Goal: Task Accomplishment & Management: Manage account settings

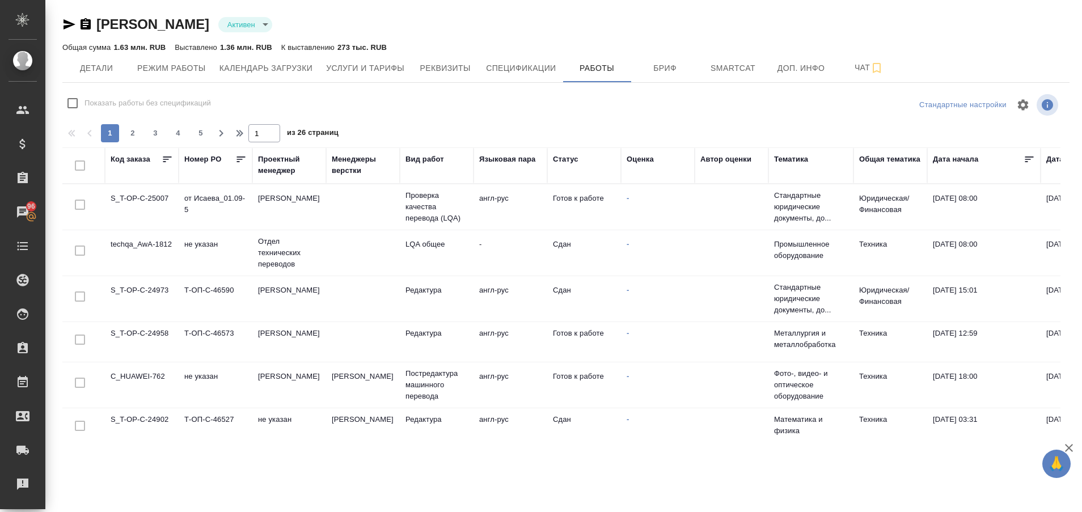
click at [132, 204] on td "S_T-OP-C-25007" at bounding box center [142, 207] width 74 height 40
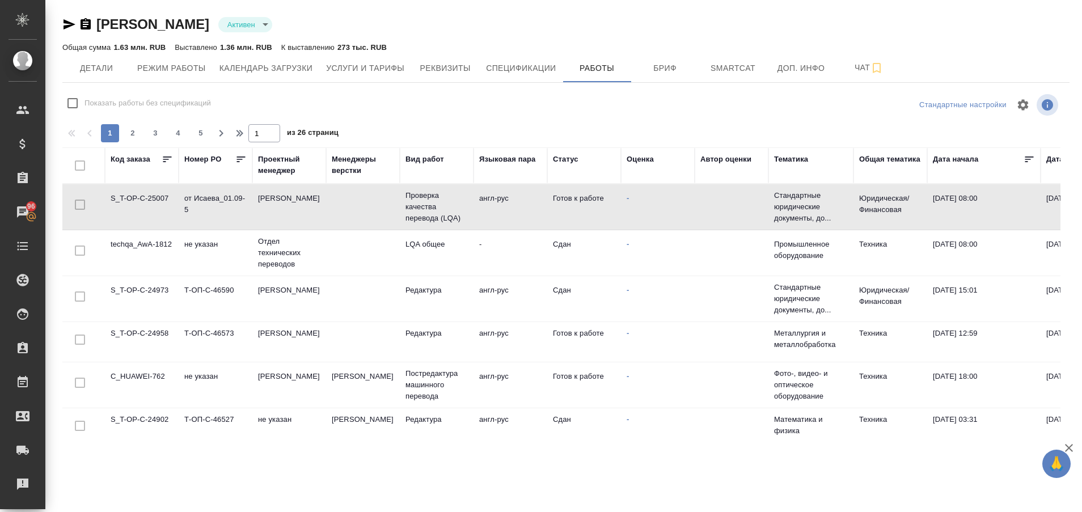
click at [132, 204] on td "S_T-OP-C-25007" at bounding box center [142, 207] width 74 height 40
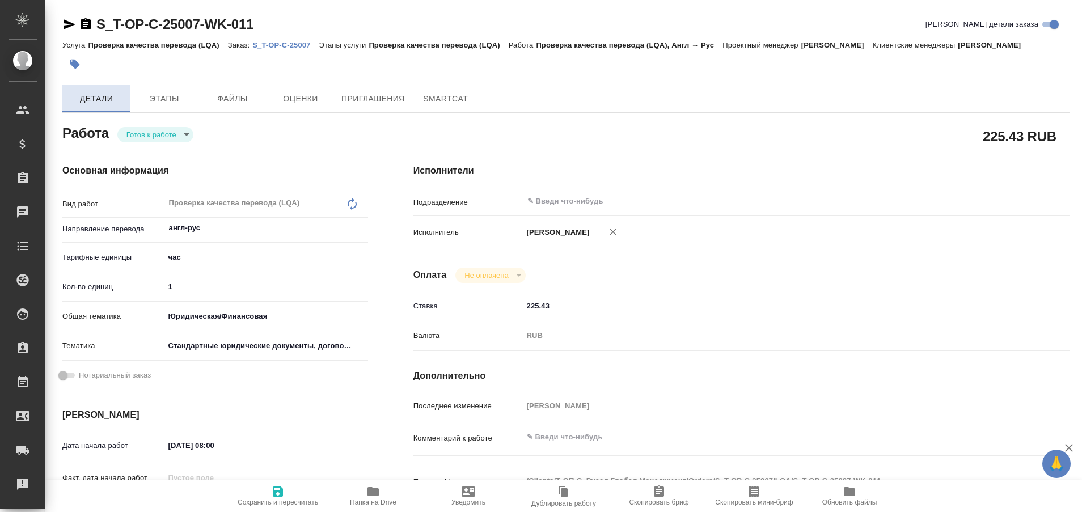
type textarea "x"
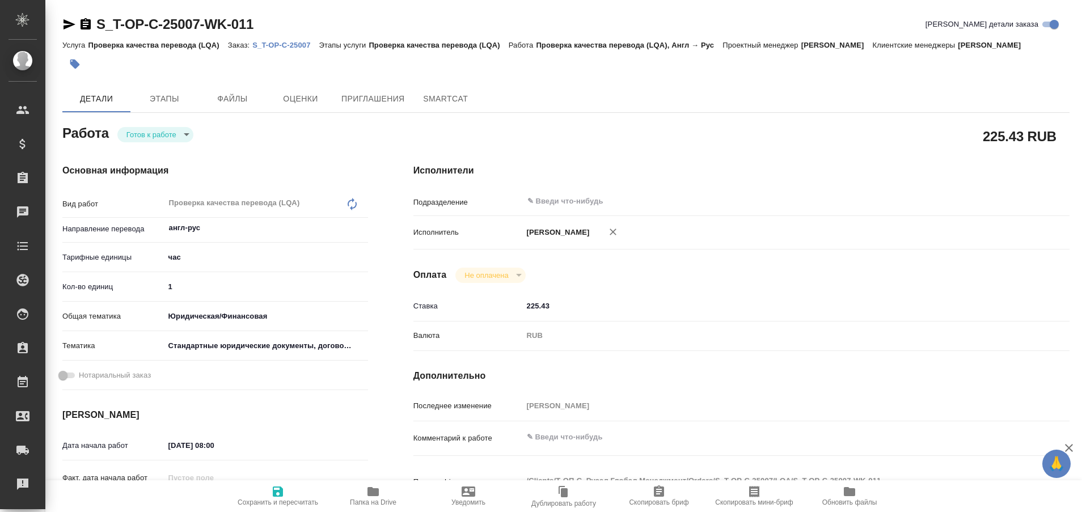
type textarea "x"
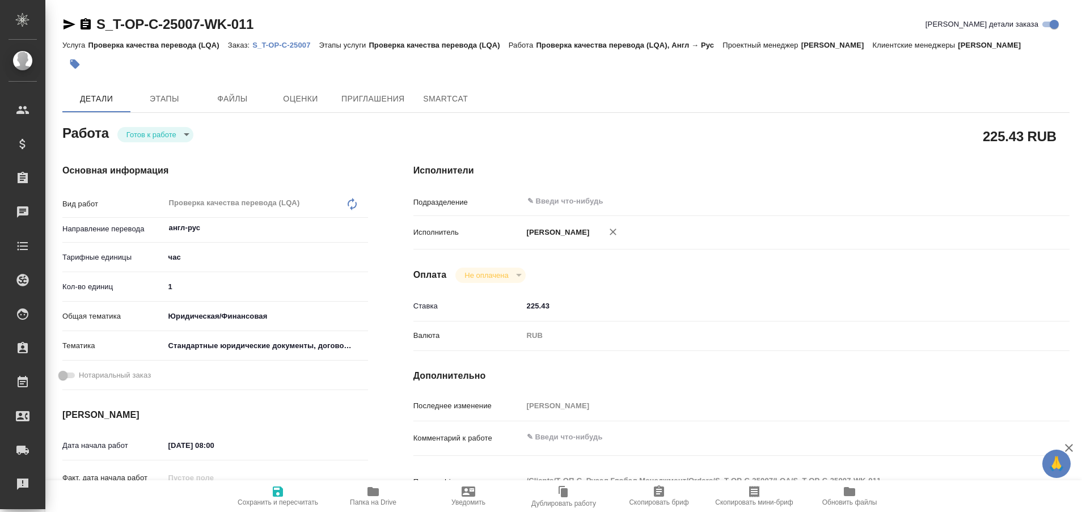
type textarea "x"
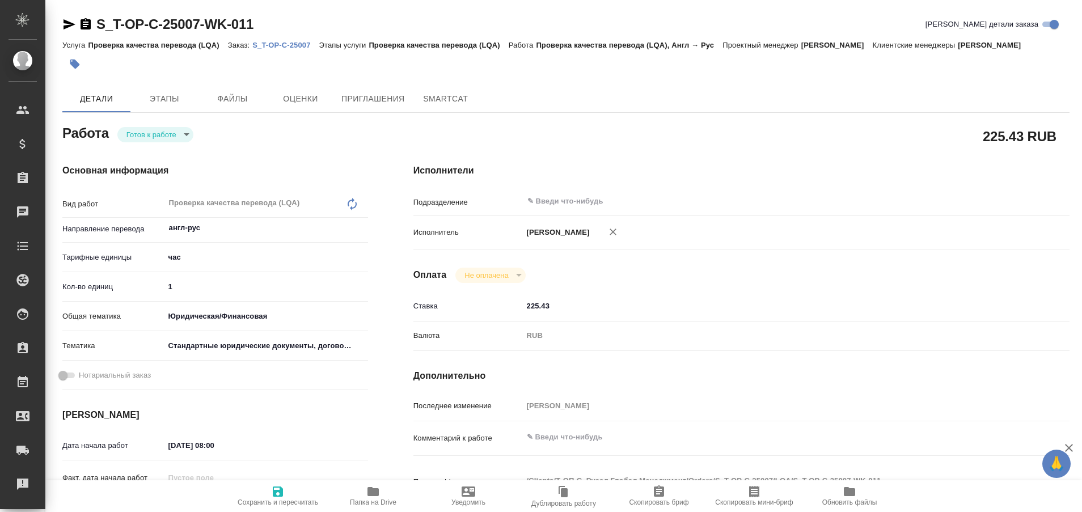
type textarea "x"
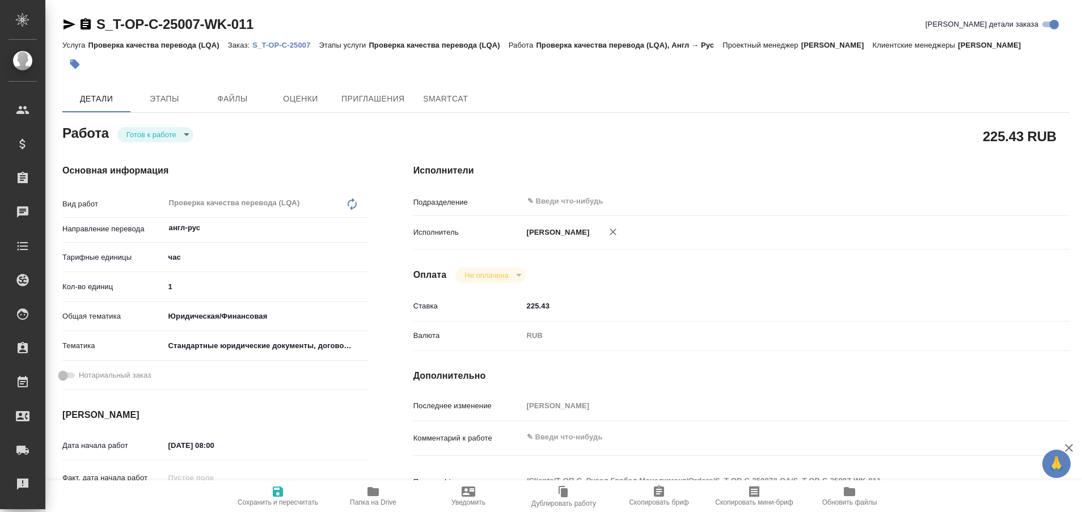
type textarea "x"
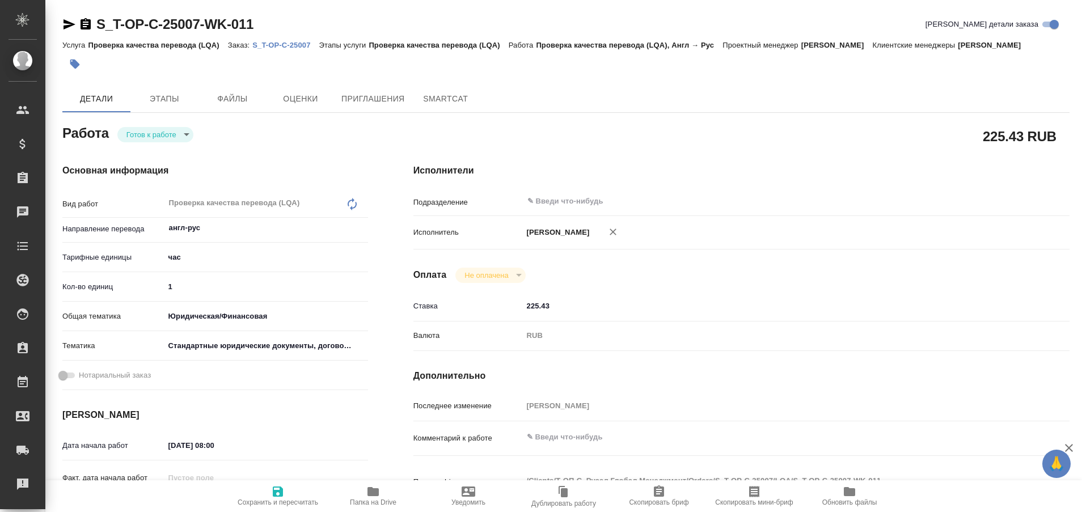
type textarea "x"
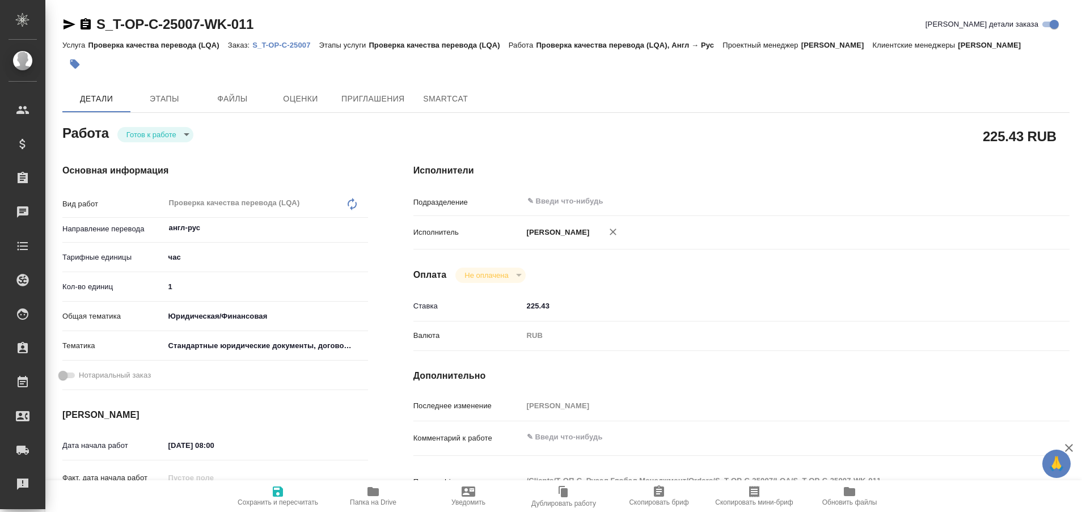
type textarea "x"
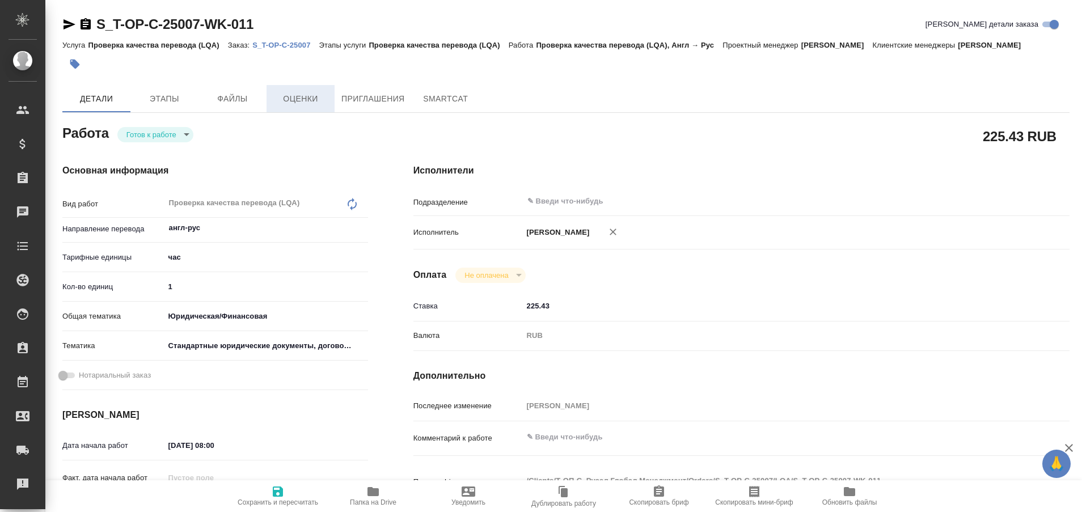
type textarea "x"
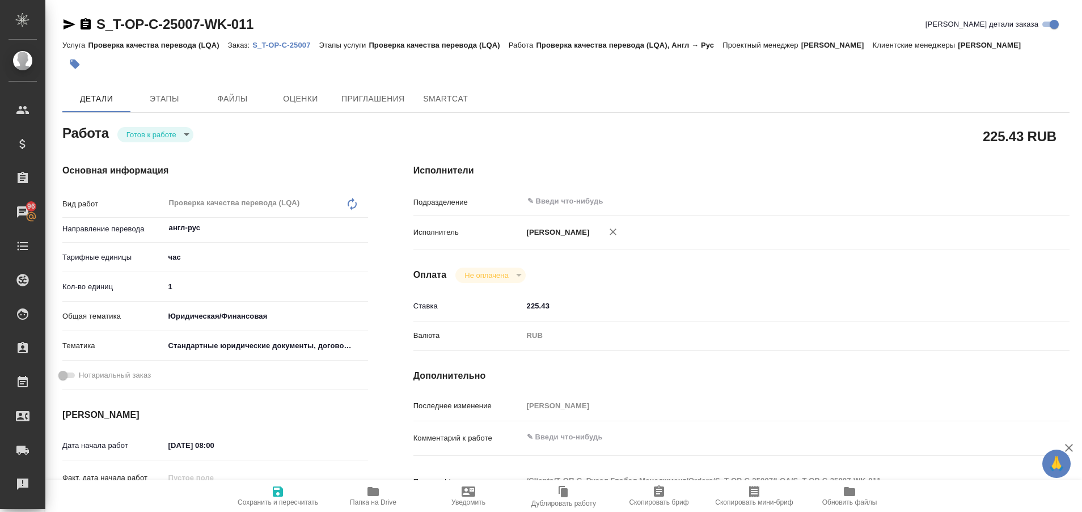
type textarea "x"
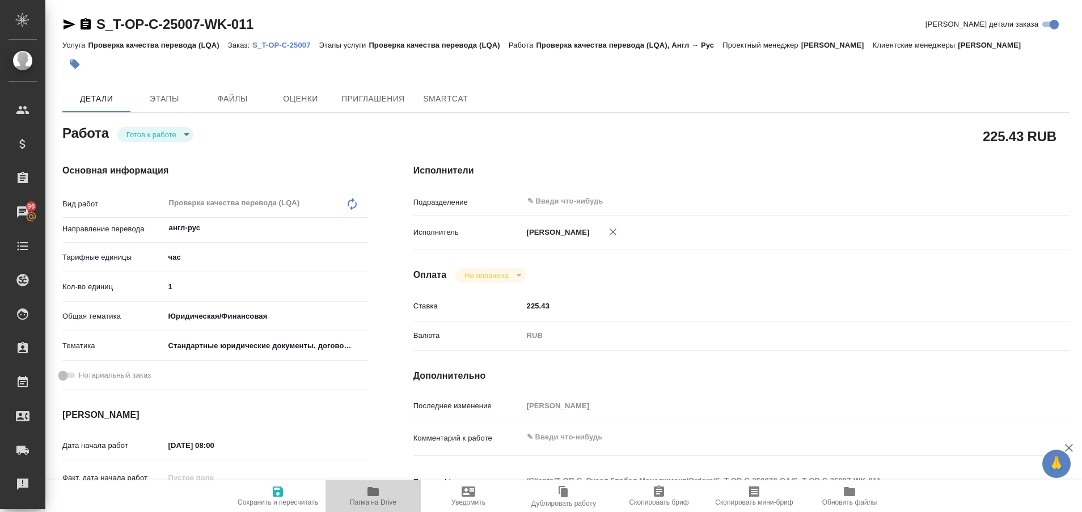
click at [376, 498] on icon "button" at bounding box center [373, 492] width 14 height 14
click at [267, 41] on p "S_T-OP-C-25007" at bounding box center [285, 45] width 66 height 9
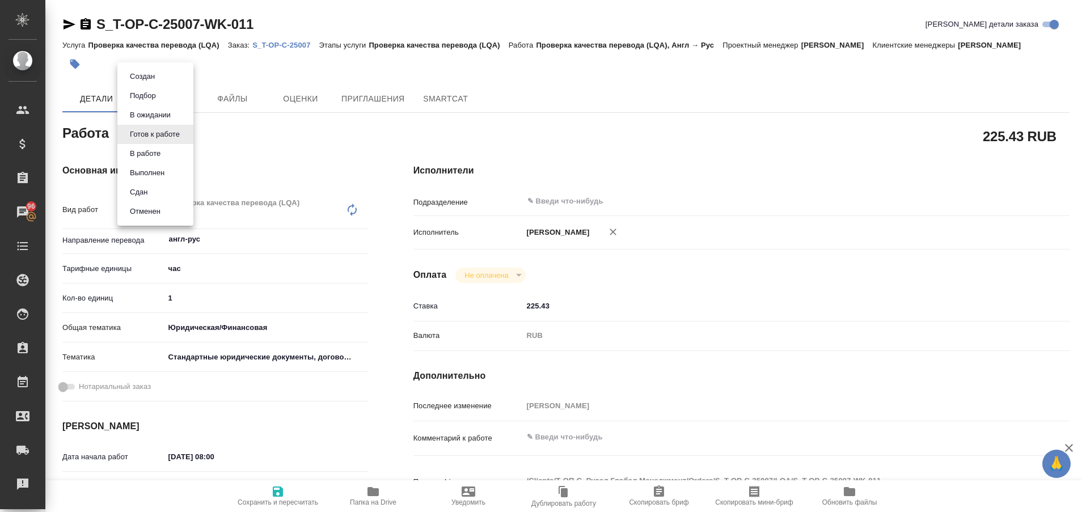
click at [189, 137] on body "🙏 .cls-1 fill:#fff; AWATERA Plastinina Anastasia Клиенты Спецификации Заказы 96…" at bounding box center [541, 256] width 1082 height 512
click at [153, 192] on li "Сдан" at bounding box center [155, 192] width 76 height 19
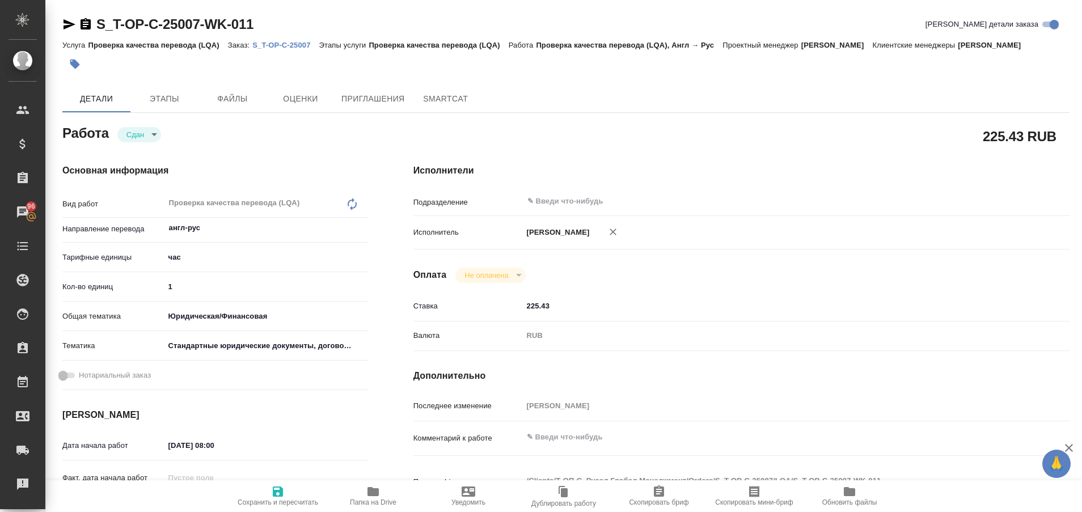
type textarea "x"
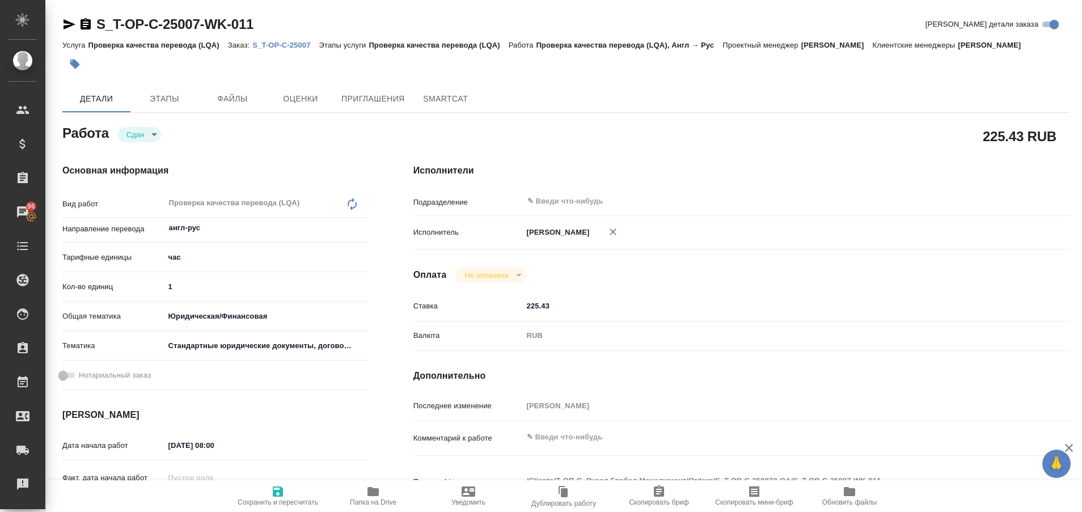
type textarea "x"
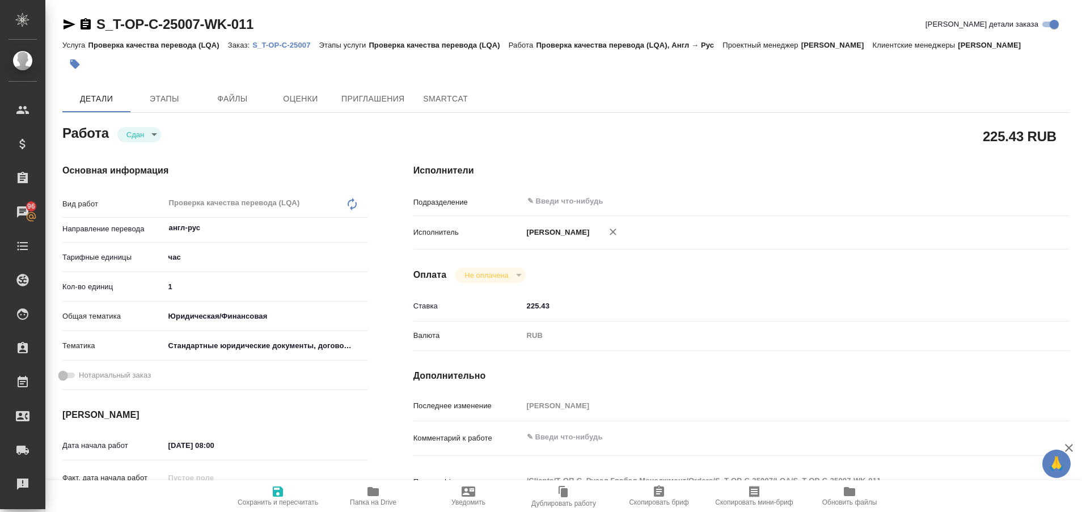
type textarea "x"
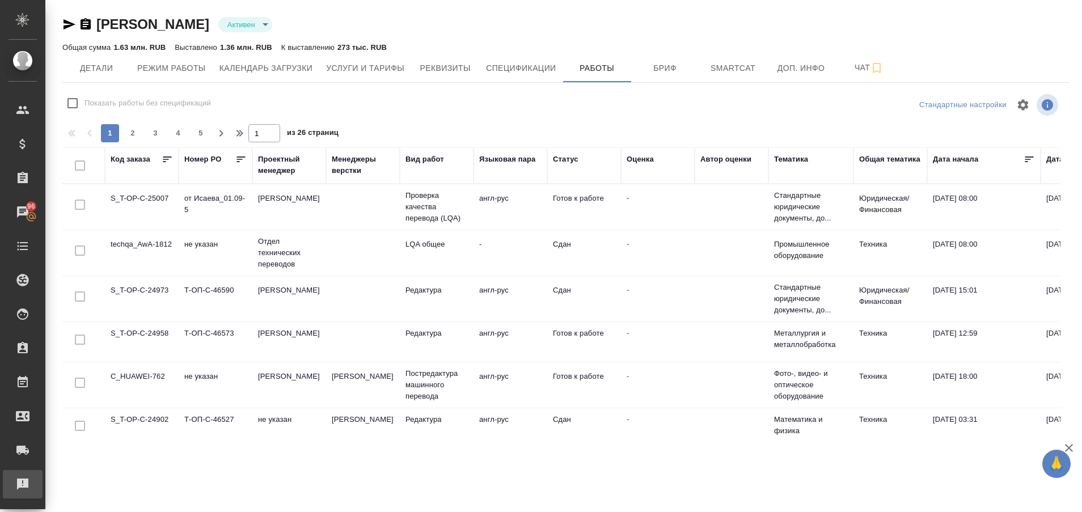
click at [23, 482] on div "Рекламации" at bounding box center [8, 484] width 28 height 17
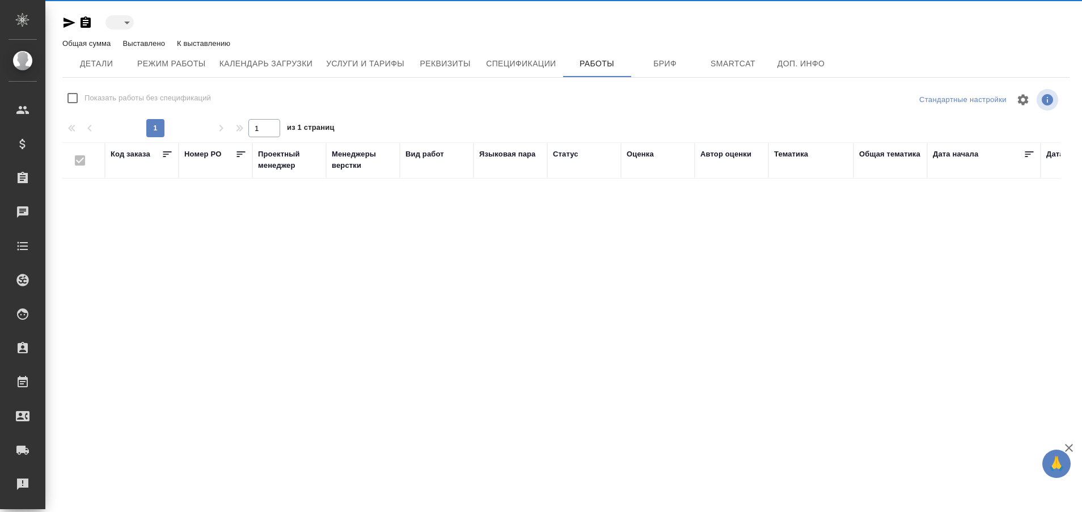
type input "active"
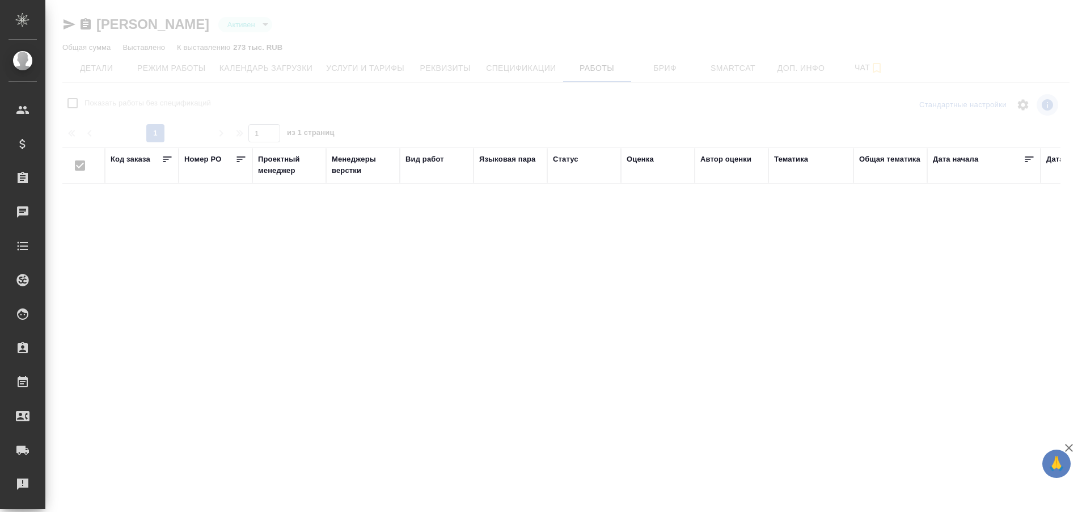
checkbox input "false"
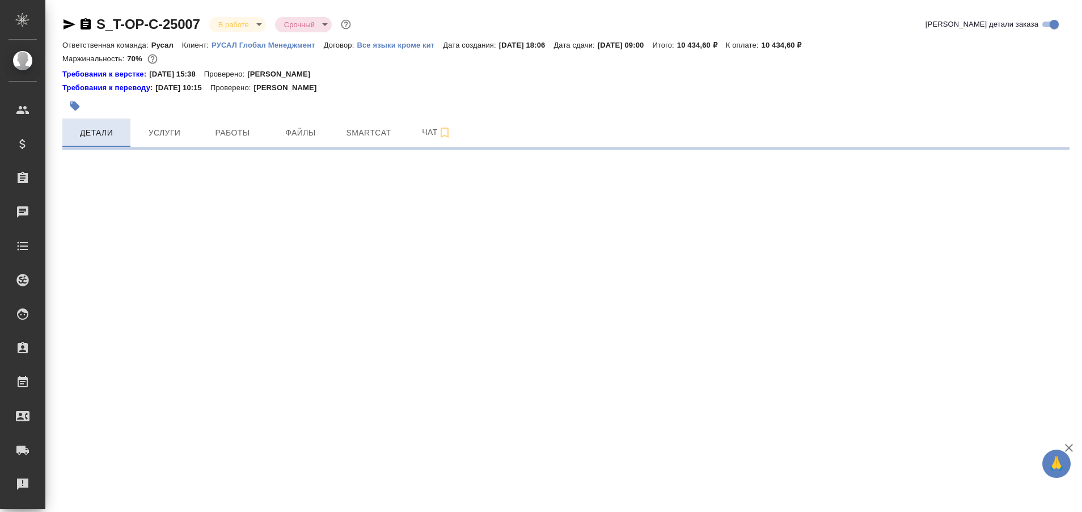
select select "RU"
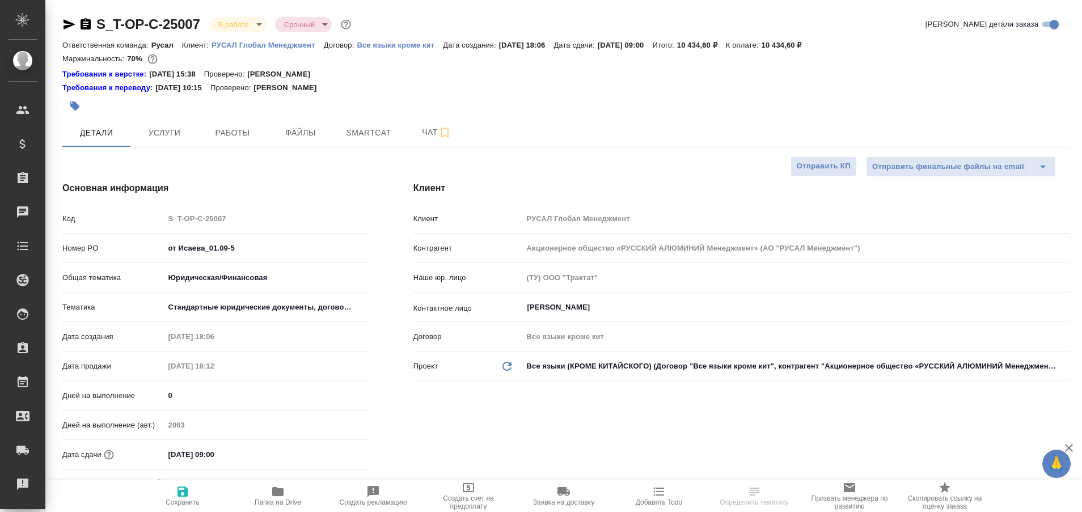
type textarea "x"
type input "[PERSON_NAME]"
click at [65, 23] on icon "button" at bounding box center [70, 24] width 12 height 10
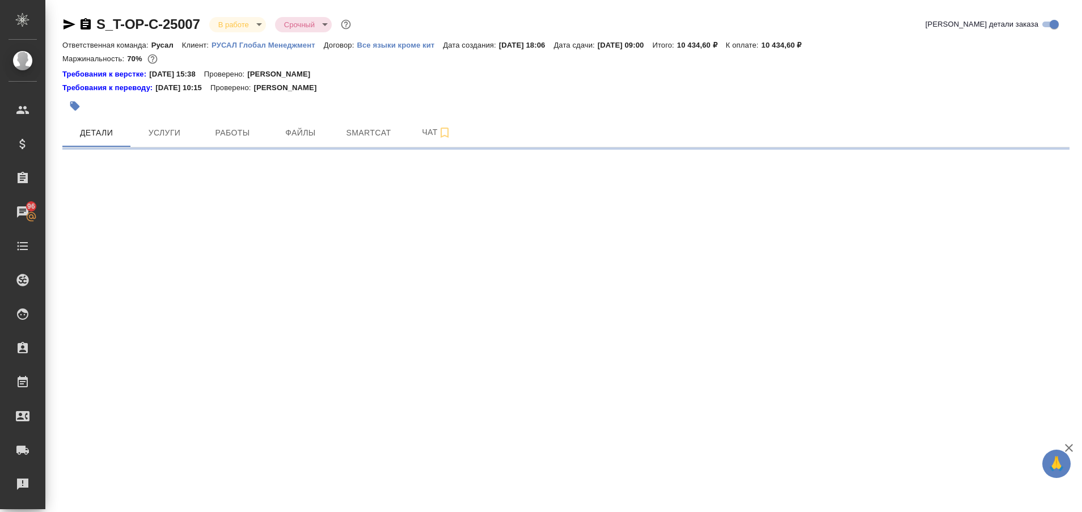
select select "RU"
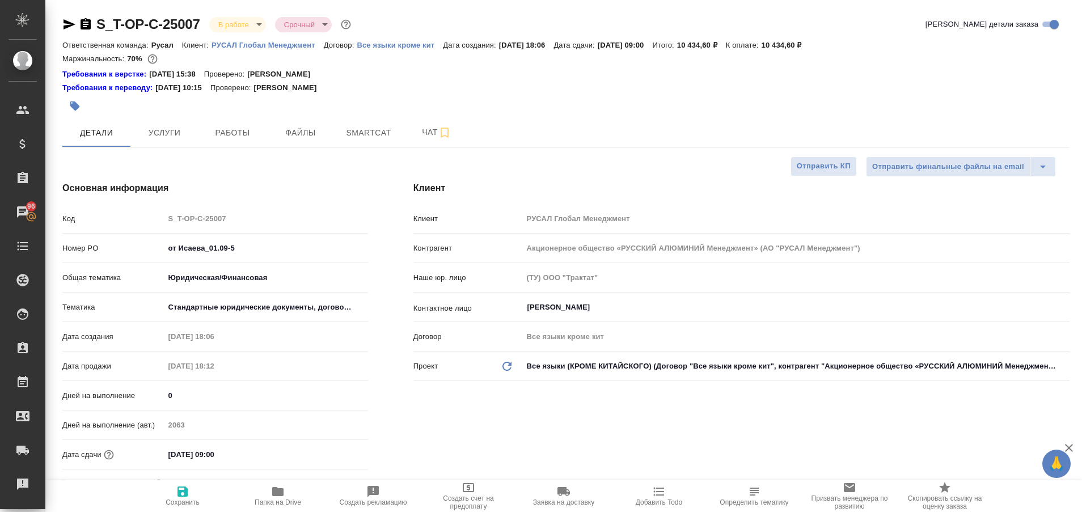
type textarea "x"
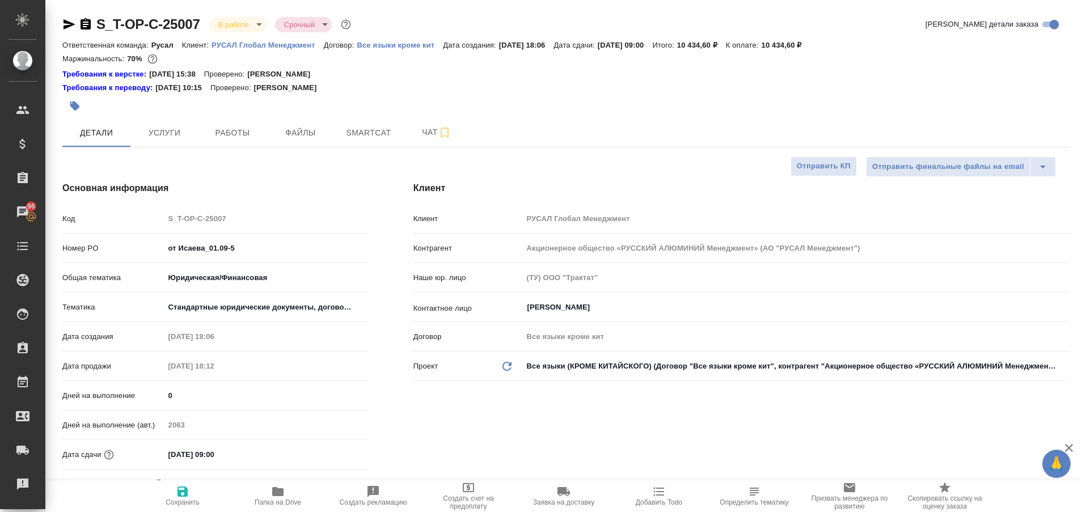
type textarea "x"
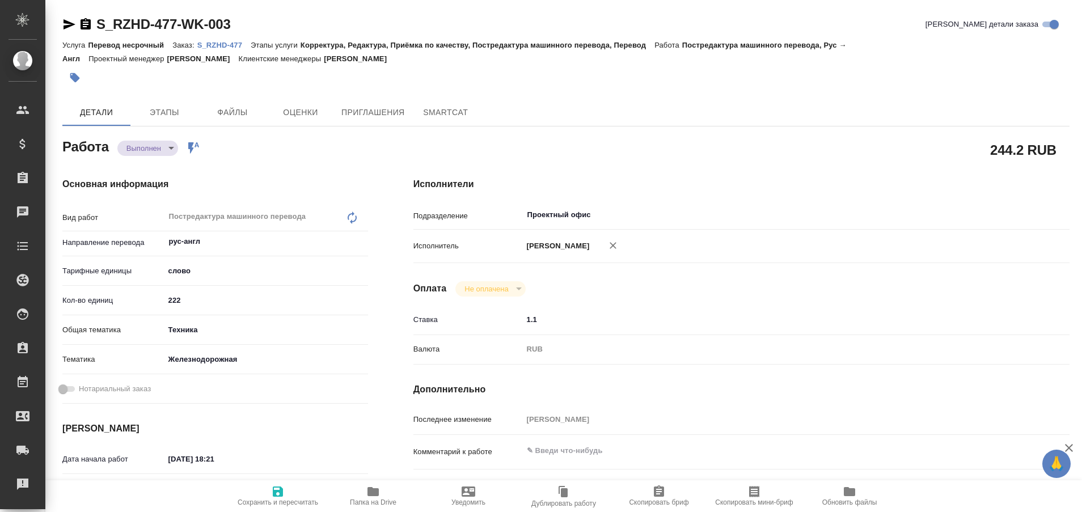
type textarea "x"
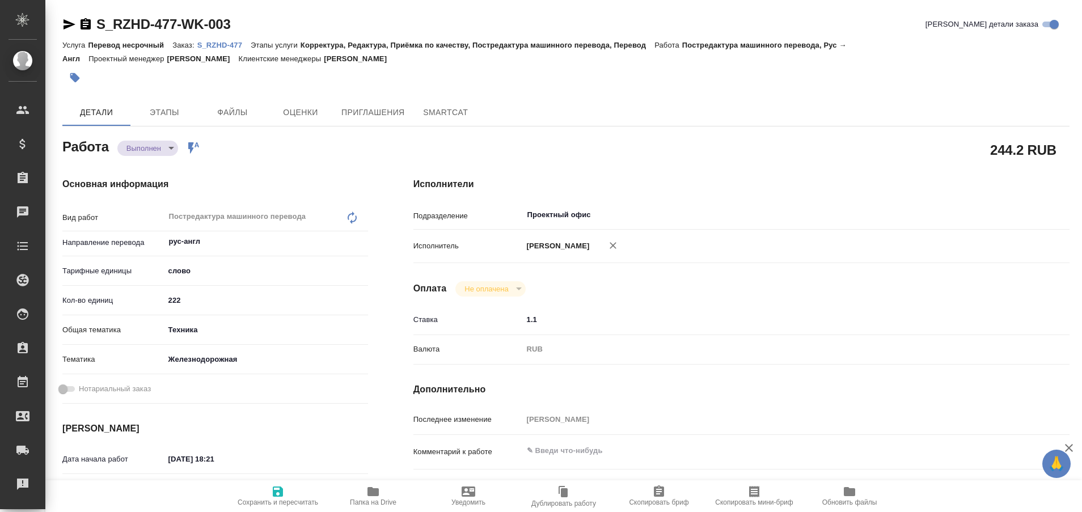
type textarea "x"
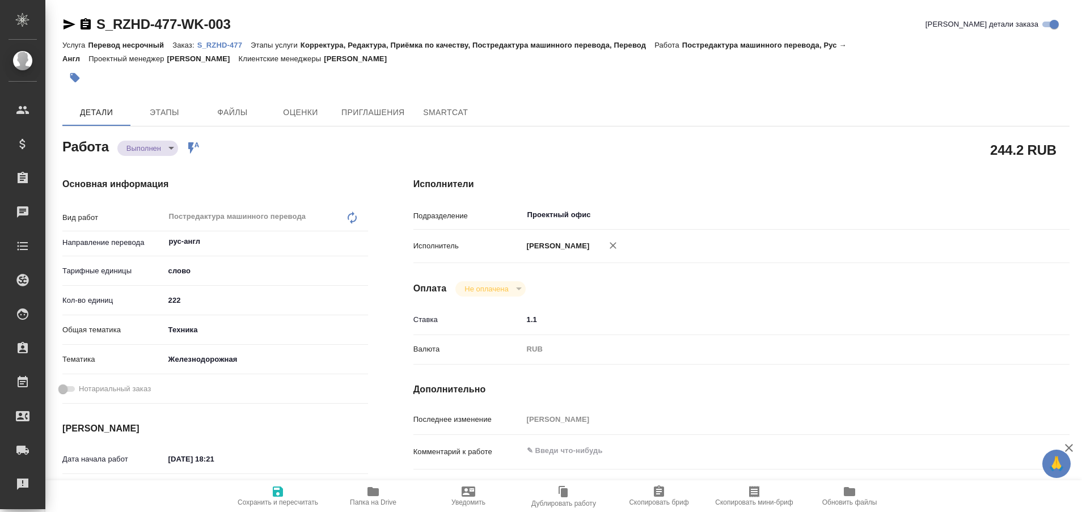
type textarea "x"
